Goal: Browse casually: Explore the website without a specific task or goal

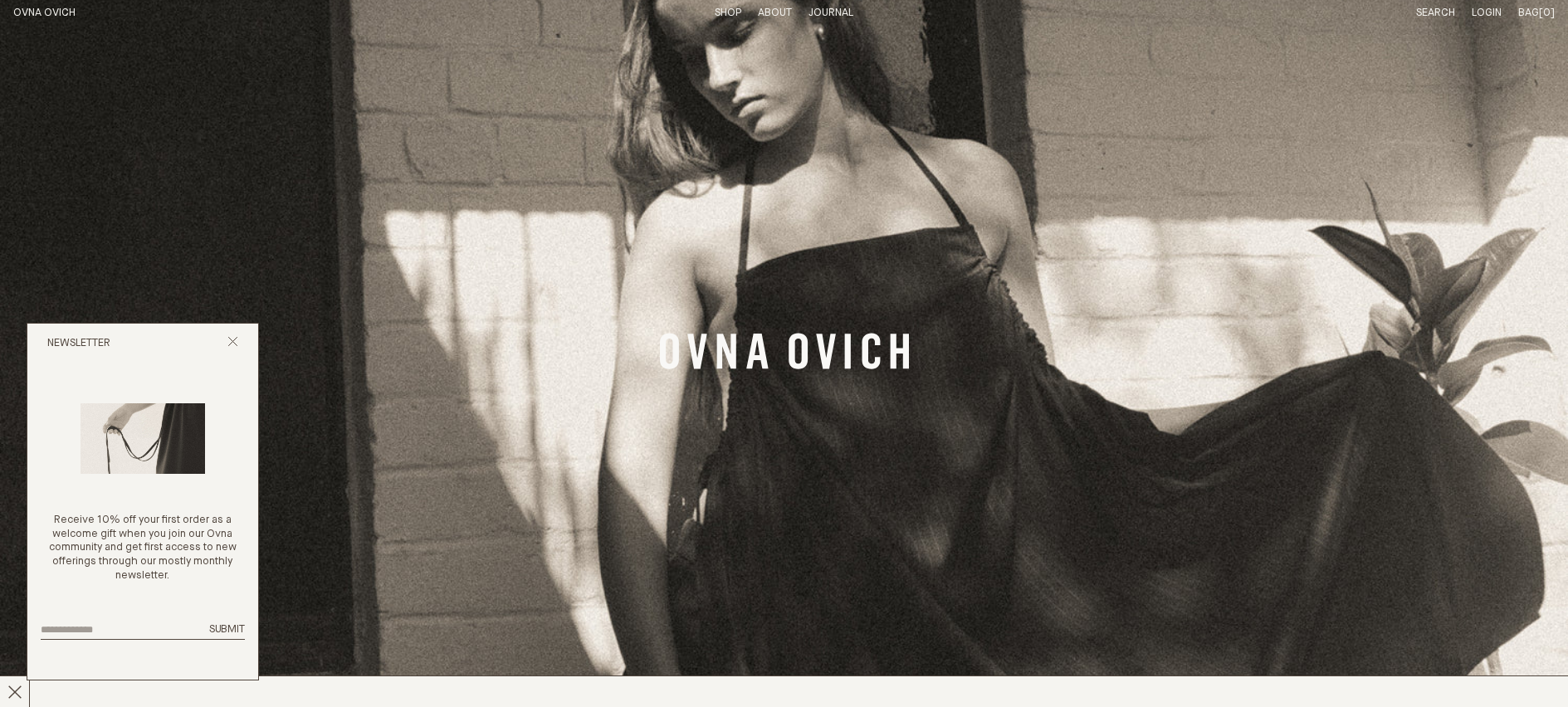
click at [772, 347] on icon "Banner Link" at bounding box center [784, 351] width 249 height 36
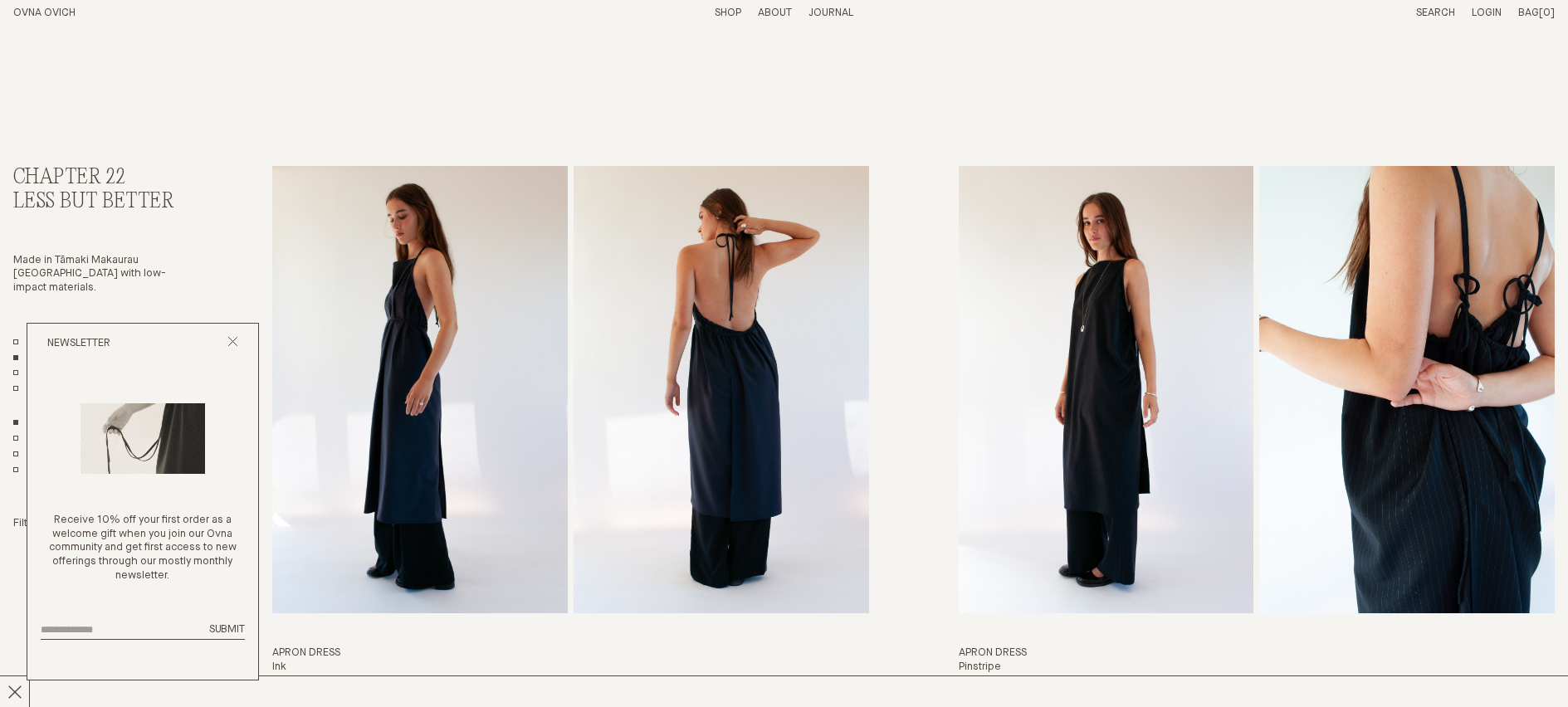
click at [62, 11] on link "OVNA OVICH" at bounding box center [44, 13] width 62 height 10
